Goal: Transaction & Acquisition: Download file/media

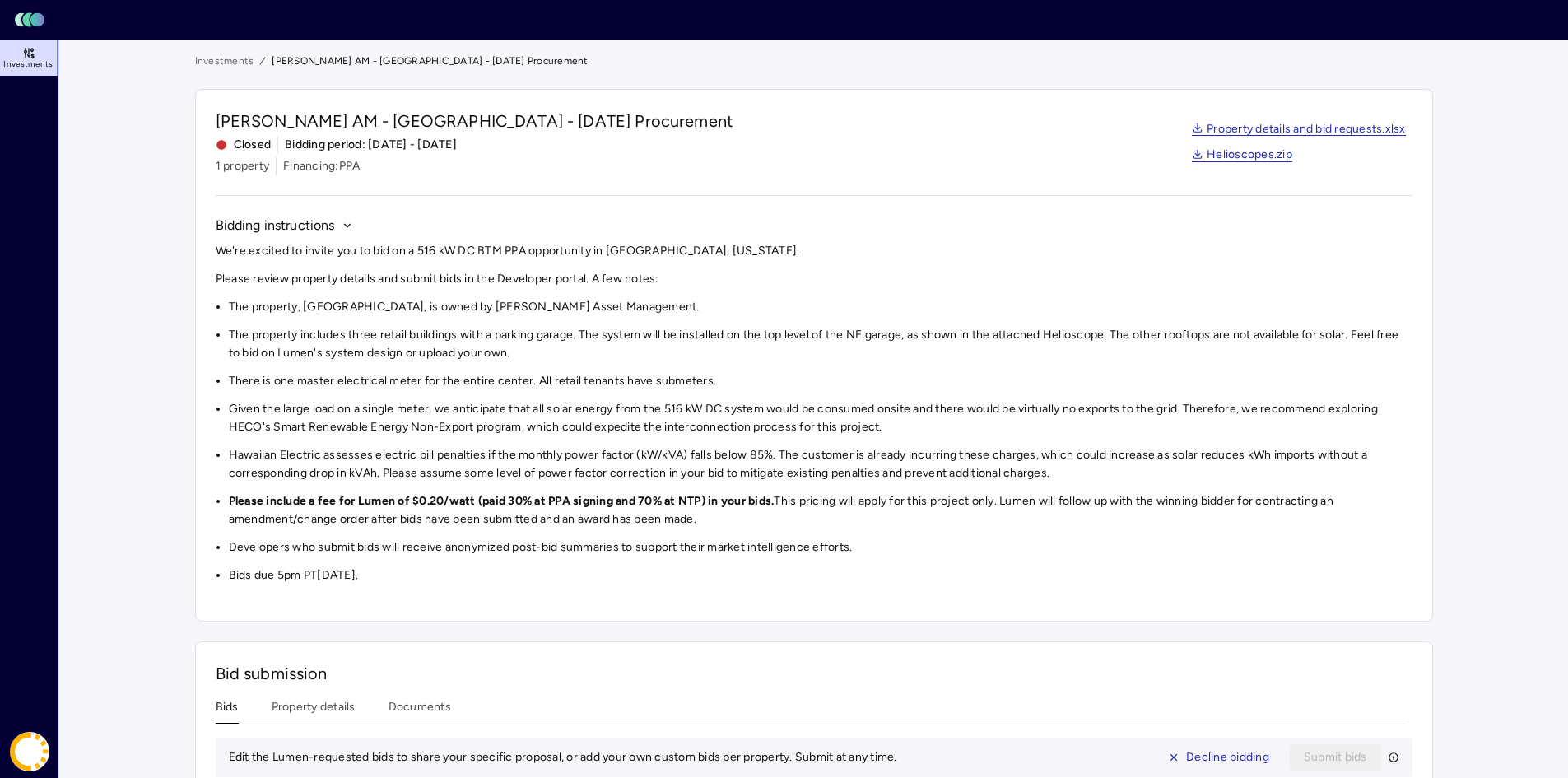
click at [234, 61] on link "Investments" at bounding box center [225, 61] width 60 height 17
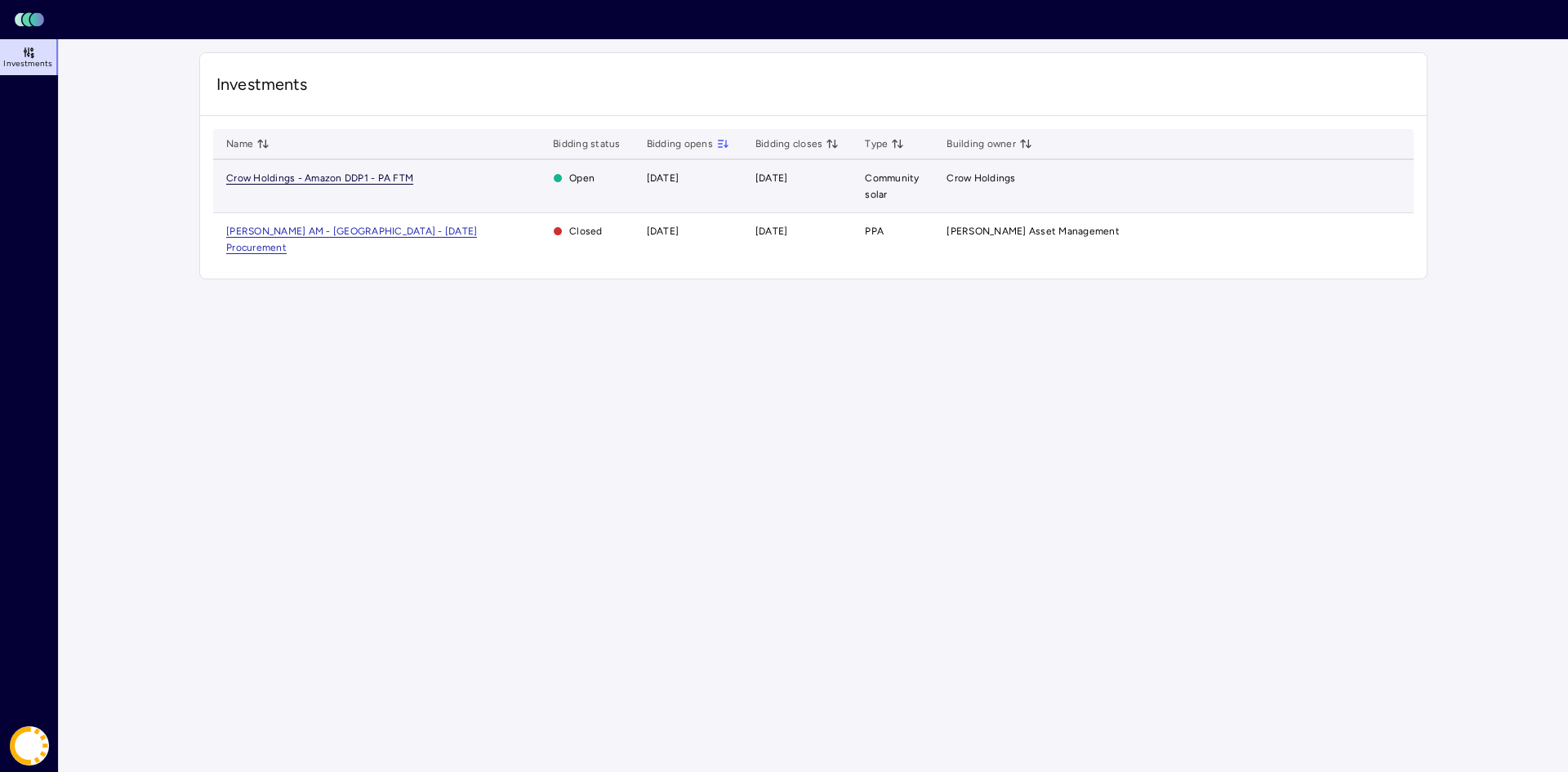
click at [306, 176] on span "Crow Holdings - Amazon DDP1 - PA FTM" at bounding box center [319, 178] width 187 height 12
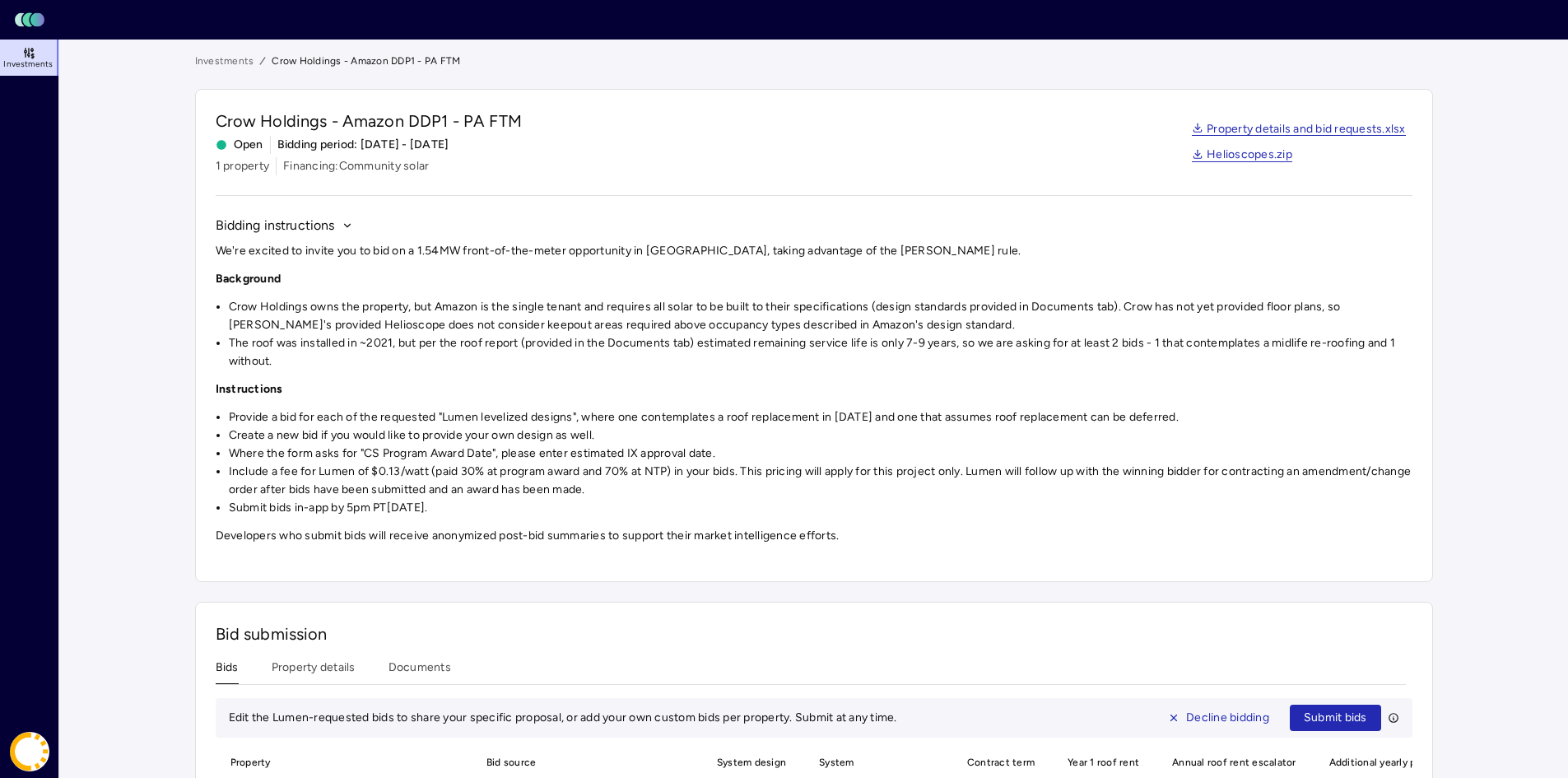
click at [1473, 374] on main "Investments Crow Holdings - Amazon DDP1 - PA FTM Crow Holdings - Amazon DDP1 - …" at bounding box center [814, 519] width 1509 height 960
click at [291, 495] on li "Include a fee for Lumen of $0.13/watt (paid 30% at program award and 70% at NTP…" at bounding box center [820, 480] width 1184 height 36
click at [1239, 157] on link "Helioscopes.zip" at bounding box center [1241, 155] width 100 height 13
